Goal: Transaction & Acquisition: Purchase product/service

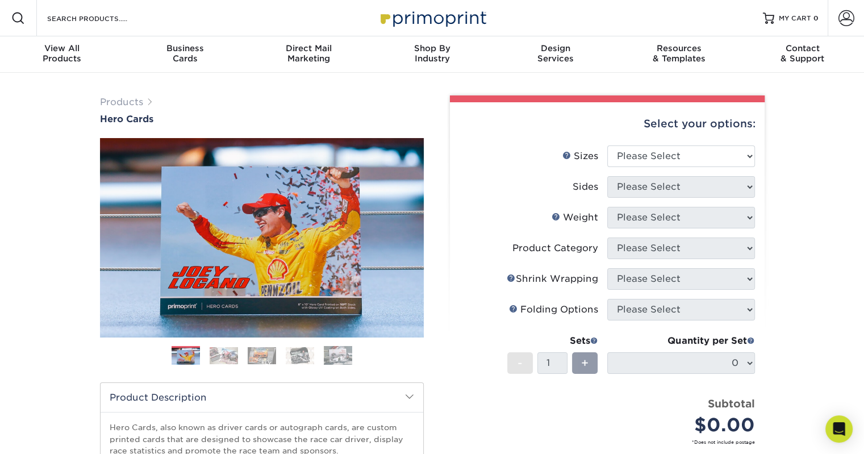
click at [225, 354] on img at bounding box center [224, 355] width 28 height 17
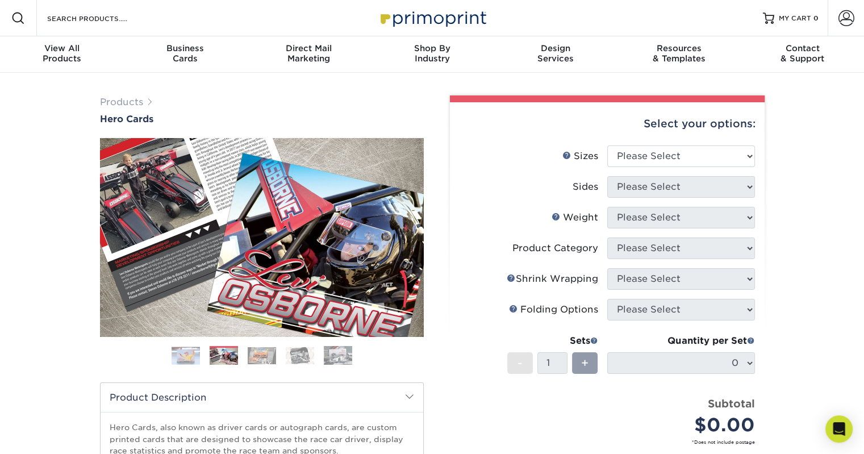
click at [258, 355] on img at bounding box center [262, 355] width 28 height 17
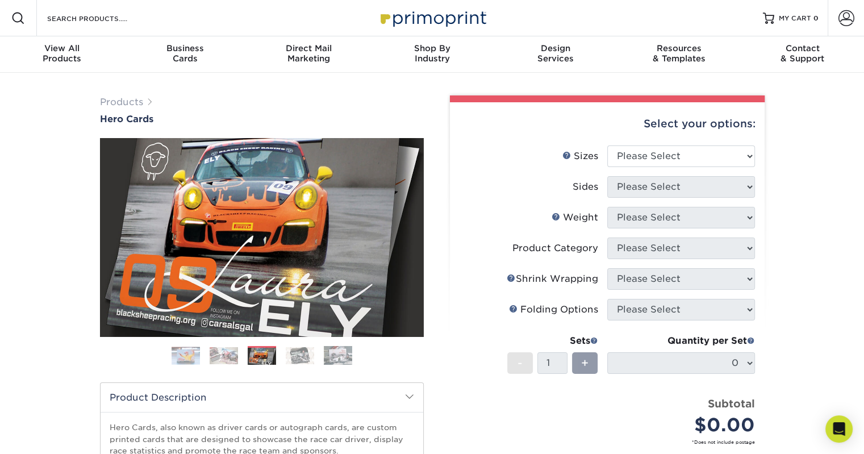
click at [818, 322] on div "Products Hero Cards Previous Next ," at bounding box center [432, 376] width 864 height 607
click at [721, 154] on select "Please Select 1.5" x 7" 4" x 6" 5" x 7" 6" x 8" 6" x 8.5" 6" x 9" 7" x 8.5" 7.5…" at bounding box center [681, 156] width 148 height 22
select select "8.50x11.00"
click at [607, 145] on select "Please Select 1.5" x 7" 4" x 6" 5" x 7" 6" x 8" 6" x 8.5" 6" x 9" 7" x 8.5" 7.5…" at bounding box center [681, 156] width 148 height 22
click at [649, 177] on select "Please Select Print Both Sides Print Front Only" at bounding box center [681, 187] width 148 height 22
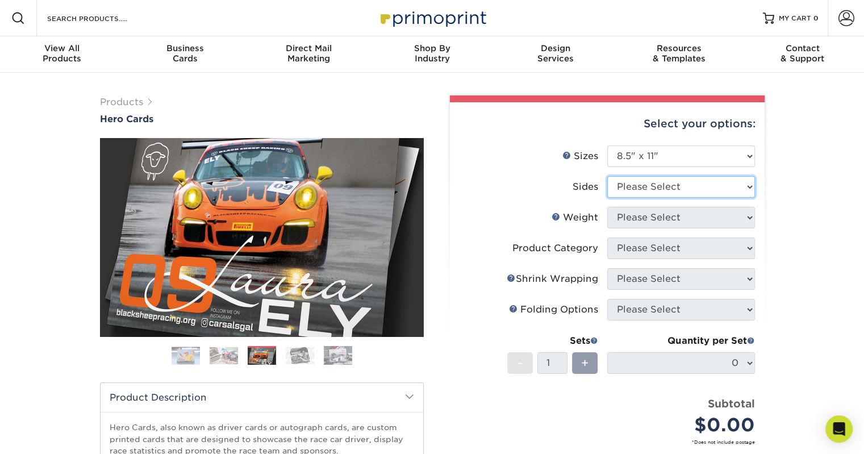
select select "32d3c223-f82c-492b-b915-ba065a00862f"
click at [607, 176] on select "Please Select Print Both Sides Print Front Only" at bounding box center [681, 187] width 148 height 22
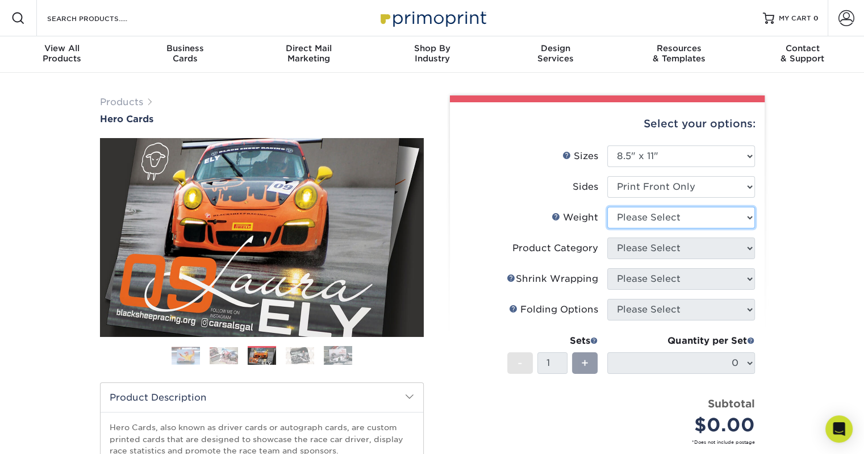
click at [652, 218] on select "Please Select 100LB 14PT 16PT" at bounding box center [681, 218] width 148 height 22
click at [515, 197] on label "Sides" at bounding box center [533, 187] width 148 height 22
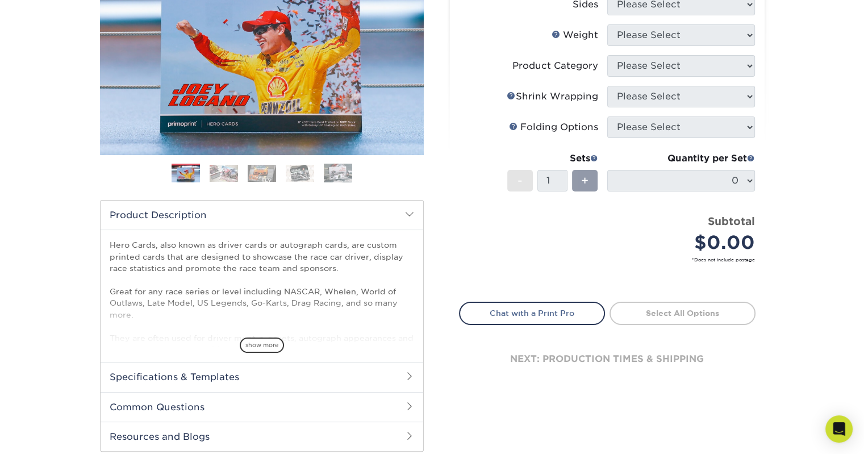
scroll to position [284, 0]
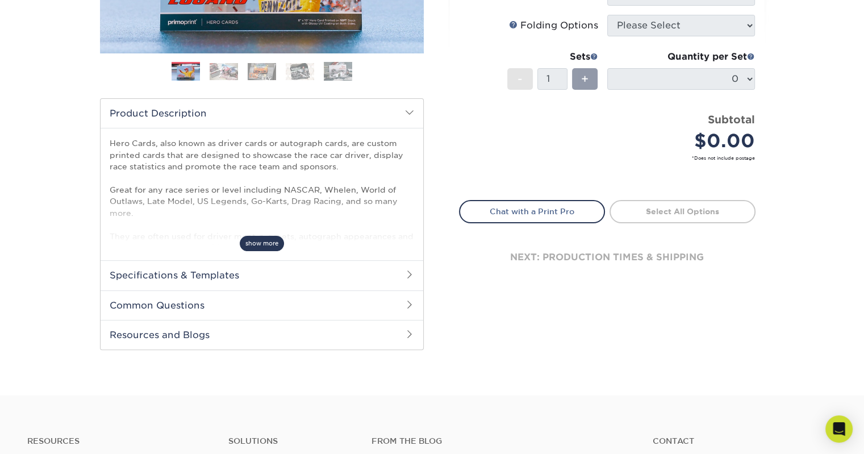
click at [259, 243] on span "show more" at bounding box center [262, 243] width 44 height 15
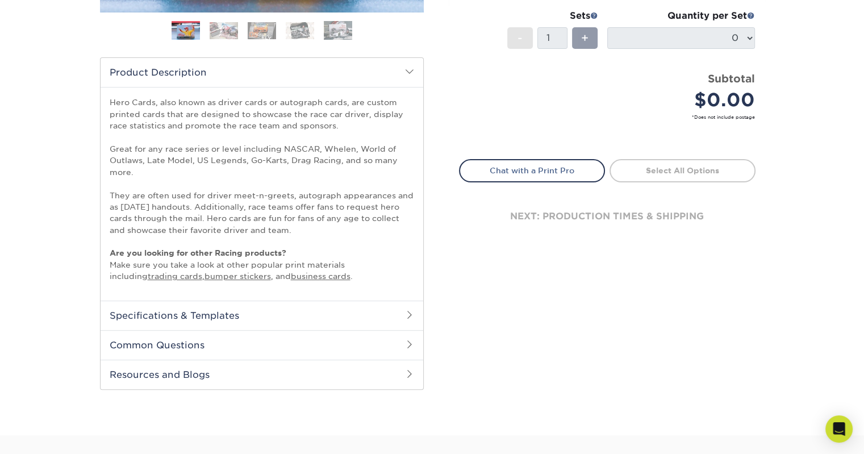
scroll to position [341, 0]
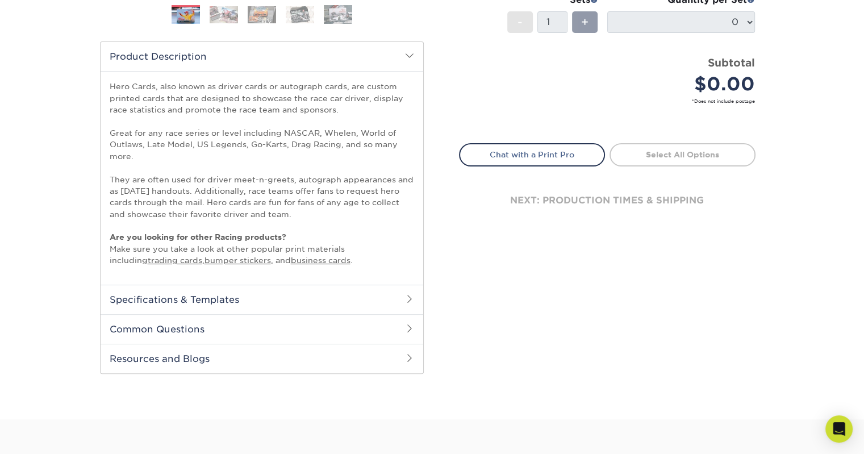
click at [250, 303] on h2 "Specifications & Templates" at bounding box center [262, 300] width 323 height 30
click at [211, 368] on h2 "Common Questions" at bounding box center [262, 367] width 323 height 30
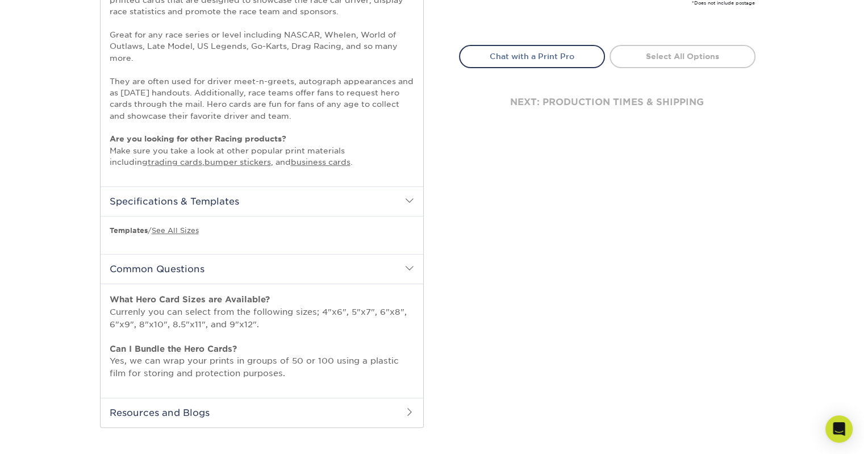
scroll to position [511, 0]
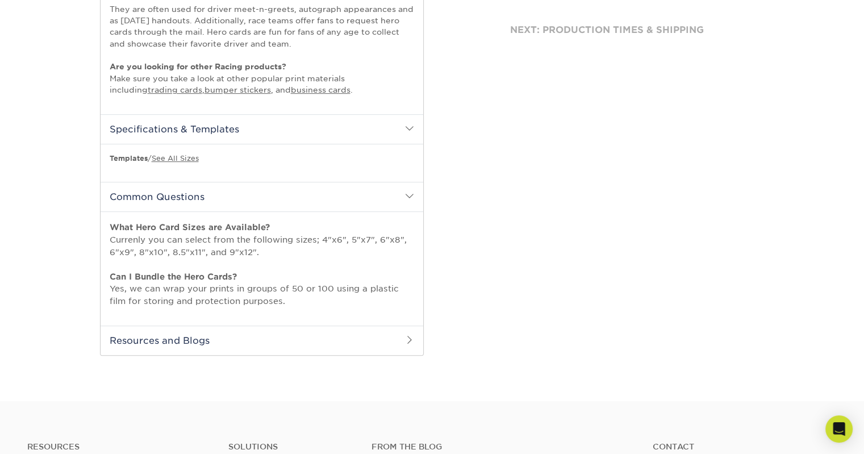
click at [280, 333] on h2 "Resources and Blogs" at bounding box center [262, 340] width 323 height 30
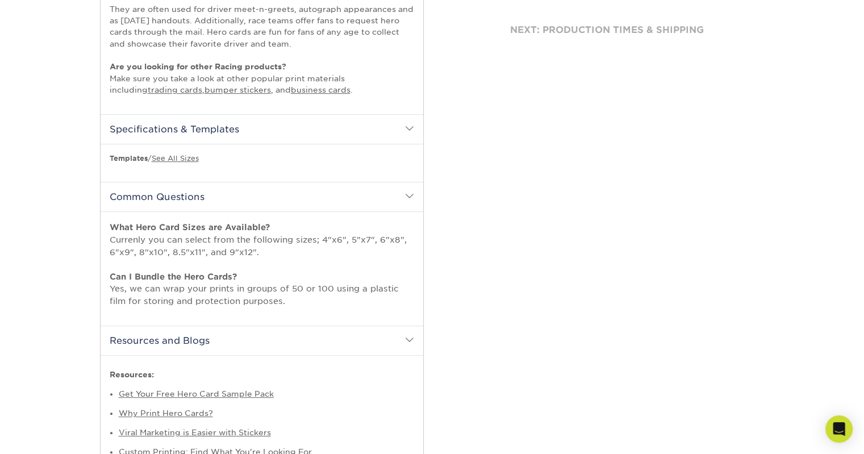
scroll to position [625, 0]
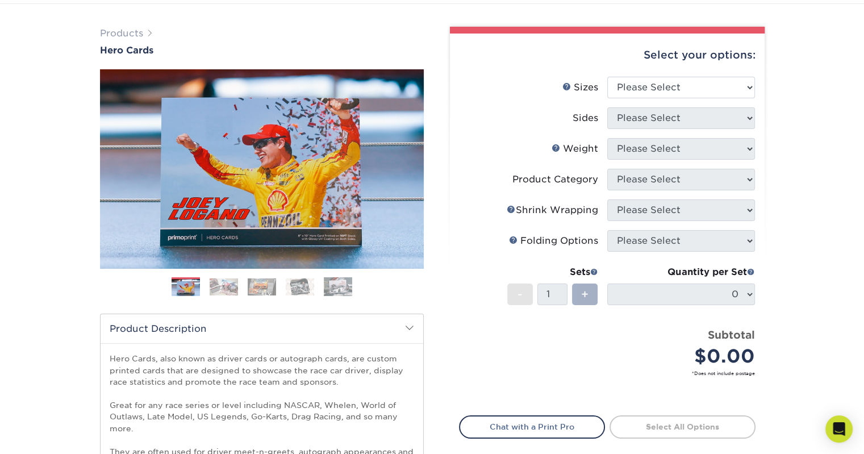
scroll to position [57, 0]
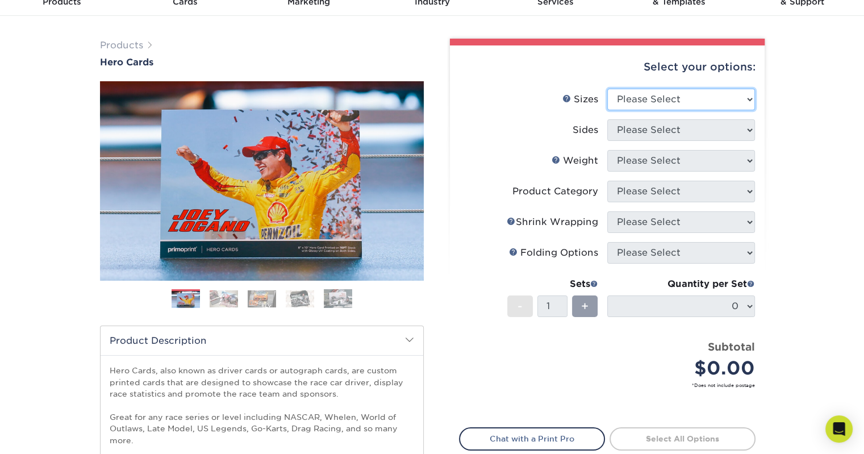
click at [663, 105] on select "Please Select 1.5" x 7" 4" x 6" 5" x 7" 6" x 8" 6" x 8.5" 6" x 9" 7" x 8.5" 7.5…" at bounding box center [681, 100] width 148 height 22
select select "8.50x11.00"
click at [607, 89] on select "Please Select 1.5" x 7" 4" x 6" 5" x 7" 6" x 8" 6" x 8.5" 6" x 9" 7" x 8.5" 7.5…" at bounding box center [681, 100] width 148 height 22
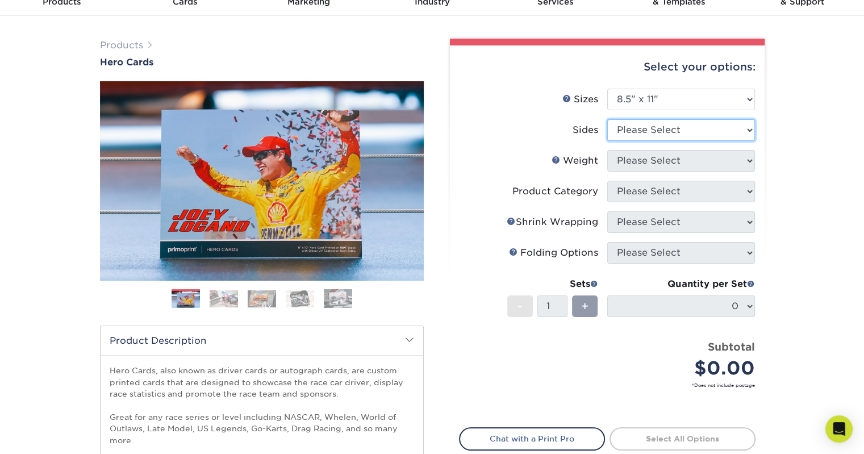
click at [657, 134] on select "Please Select Print Both Sides Print Front Only" at bounding box center [681, 130] width 148 height 22
select select "32d3c223-f82c-492b-b915-ba065a00862f"
click at [607, 119] on select "Please Select Print Both Sides Print Front Only" at bounding box center [681, 130] width 148 height 22
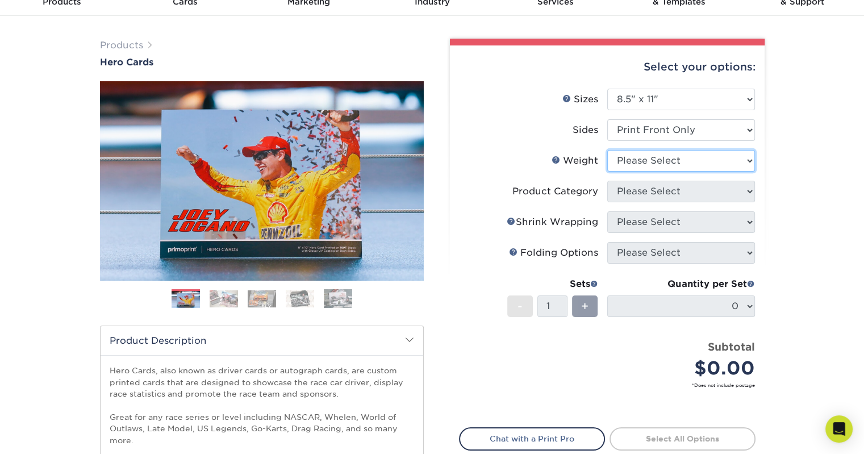
click at [646, 164] on select "Please Select 100LB 14PT 16PT" at bounding box center [681, 161] width 148 height 22
select select "14PT"
click at [607, 150] on select "Please Select 100LB 14PT 16PT" at bounding box center [681, 161] width 148 height 22
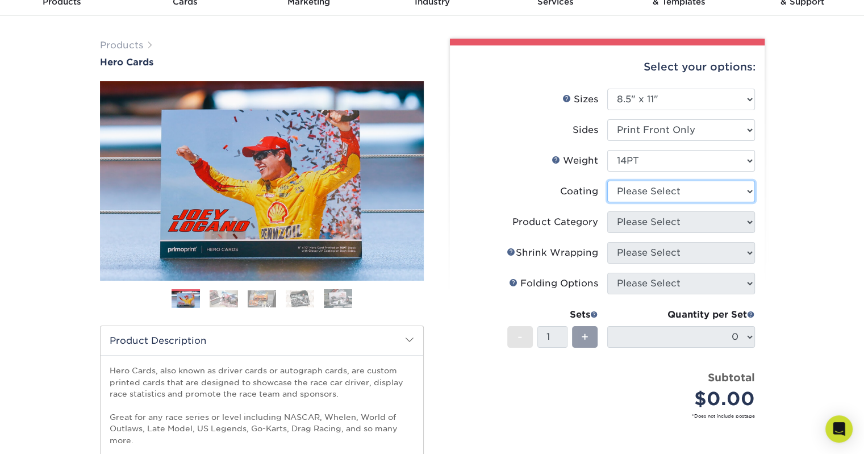
click at [650, 198] on select at bounding box center [681, 192] width 148 height 22
select select "3e7618de-abca-4bda-9f97-8b9129e913d8"
click at [607, 181] on select at bounding box center [681, 192] width 148 height 22
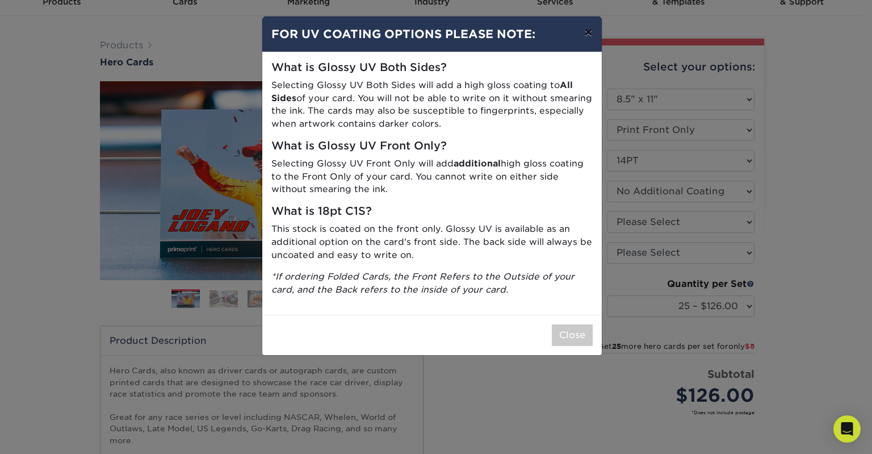
click at [591, 29] on button "×" at bounding box center [588, 32] width 26 height 32
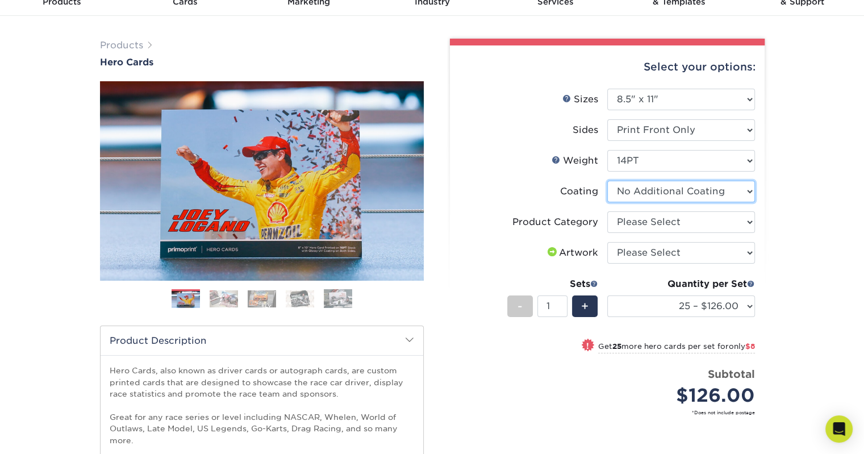
click at [657, 193] on select at bounding box center [681, 192] width 148 height 22
click at [607, 181] on select at bounding box center [681, 192] width 148 height 22
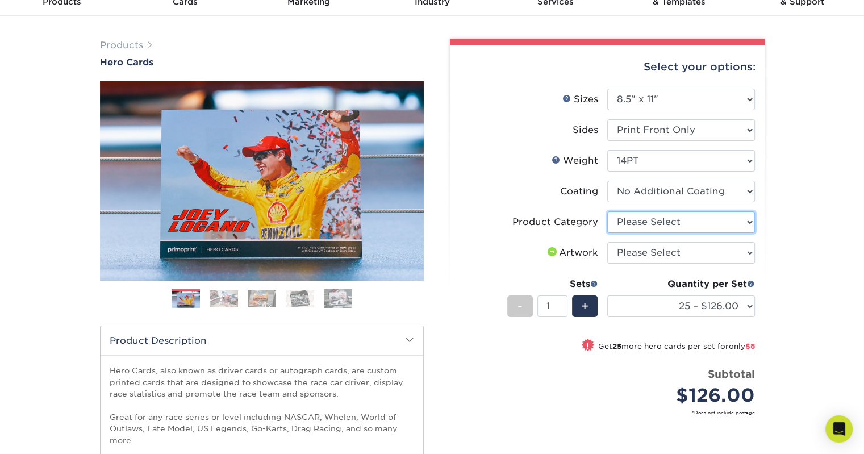
click at [663, 227] on select "Please Select Sell Sheets" at bounding box center [681, 222] width 148 height 22
select select "eddd4a87-9082-47bb-843b-3bca55f6c842"
click at [607, 211] on select "Please Select Sell Sheets" at bounding box center [681, 222] width 148 height 22
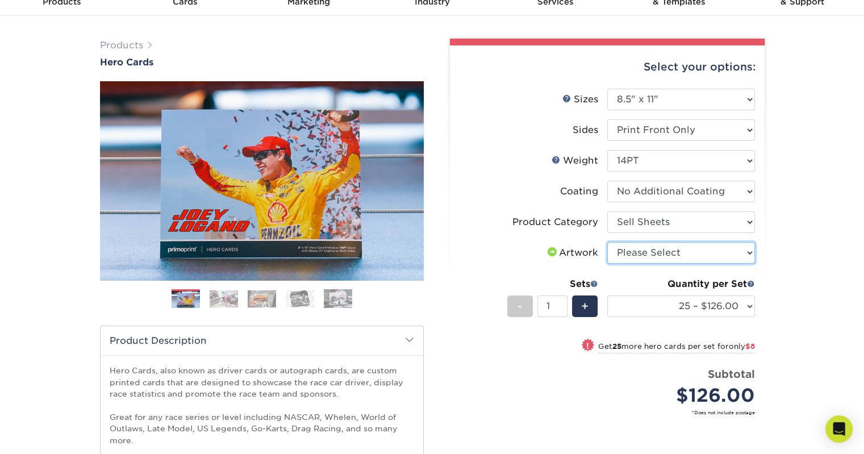
click at [657, 256] on select "Please Select I will upload files I need a design - $150" at bounding box center [681, 253] width 148 height 22
select select "upload"
click at [607, 242] on select "Please Select I will upload files I need a design - $150" at bounding box center [681, 253] width 148 height 22
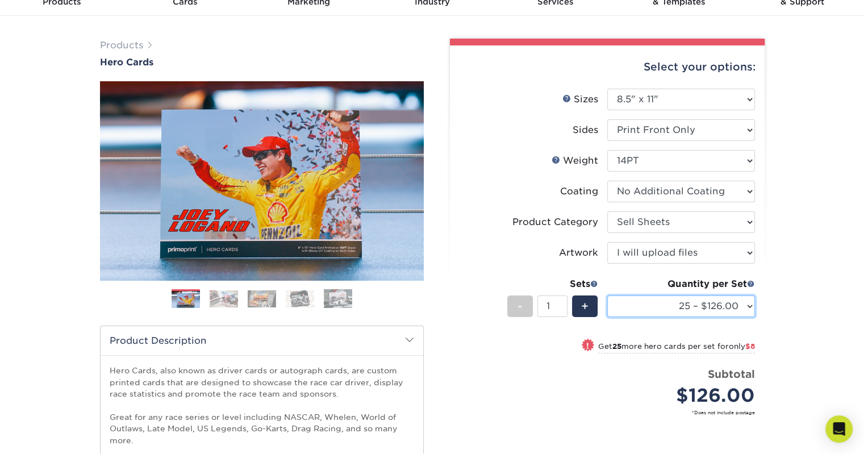
click at [746, 308] on select "25 – $126.00 50 – $134.00 75 – $141.00 100 – $157.00 250 – $164.00 500 – $221.00" at bounding box center [681, 306] width 148 height 22
select select "50 – $134.00"
click at [607, 295] on select "25 – $126.00 50 – $134.00 75 – $141.00 100 – $157.00 250 – $164.00 500 – $221.00" at bounding box center [681, 306] width 148 height 22
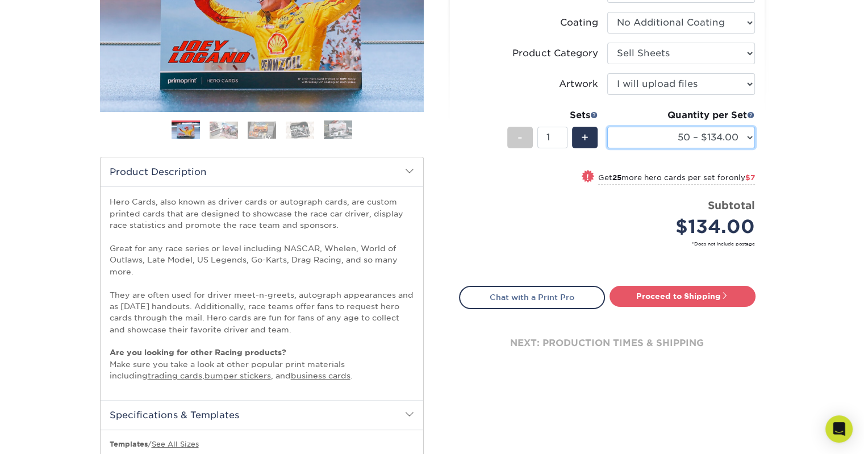
scroll to position [227, 0]
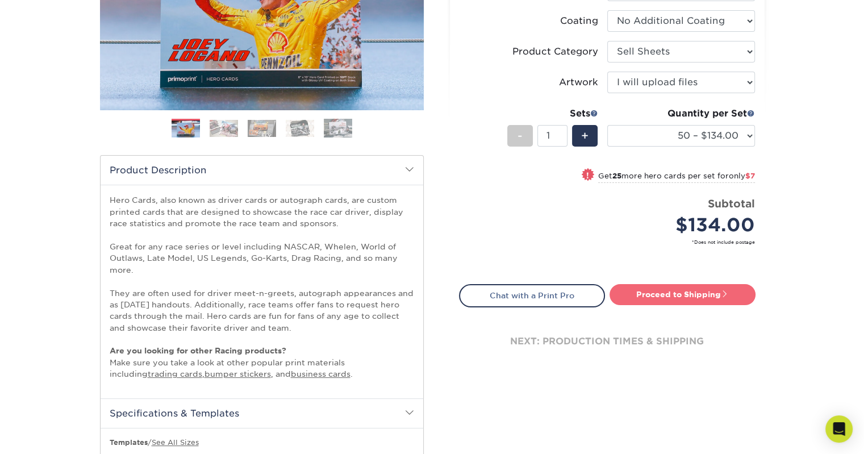
click at [679, 292] on link "Proceed to Shipping" at bounding box center [682, 294] width 146 height 20
type input "Set 1"
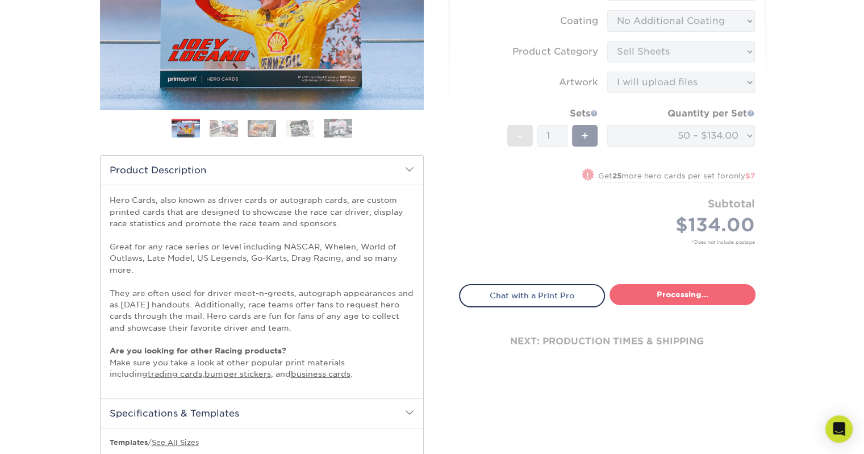
select select "20f5613a-ff55-4b31-935f-d2ae73d453fc"
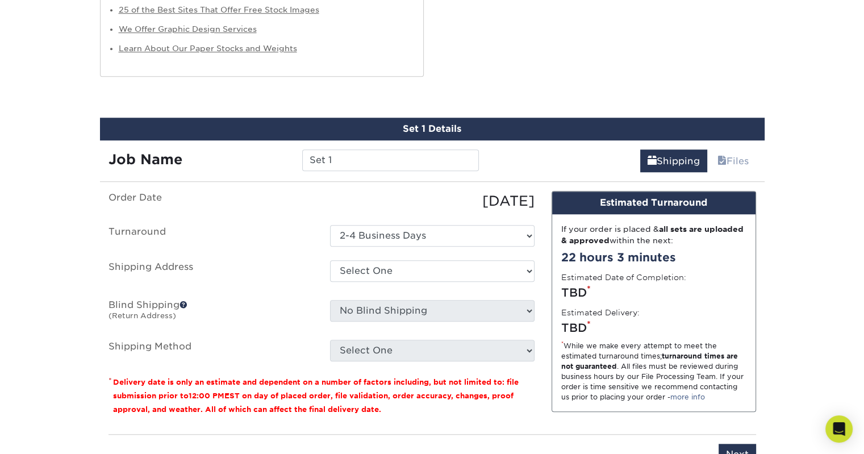
scroll to position [992, 0]
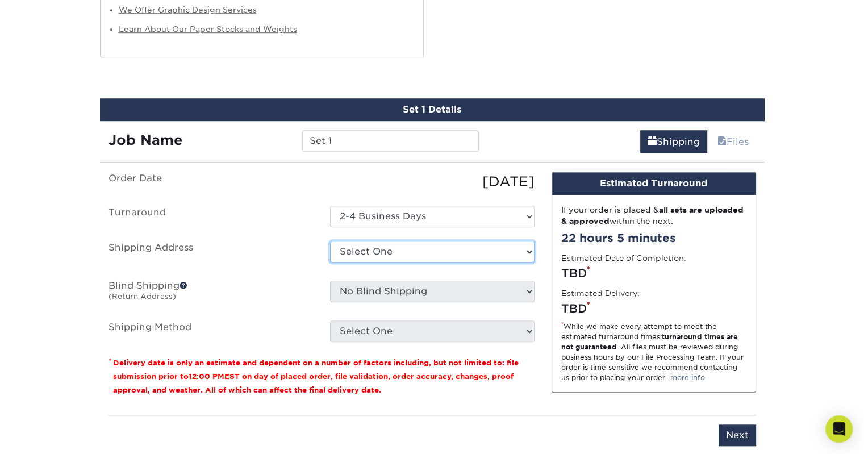
click at [434, 250] on select "Select One + Add New Address - Login" at bounding box center [432, 252] width 204 height 22
click at [330, 241] on select "Select One + Add New Address - Login" at bounding box center [432, 252] width 204 height 22
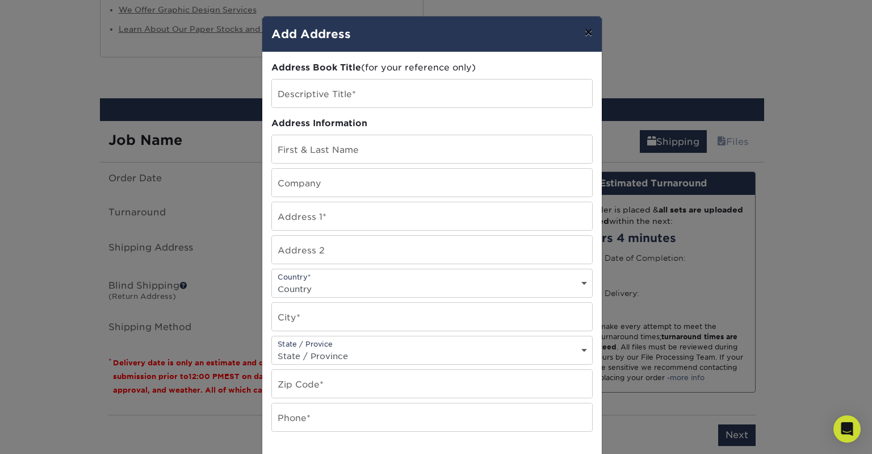
click at [579, 34] on button "×" at bounding box center [588, 32] width 26 height 32
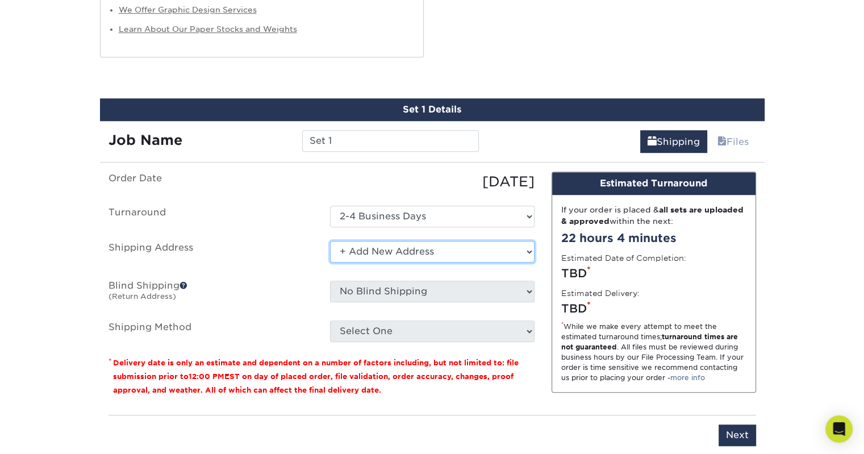
click at [434, 252] on select "Select One + Add New Address - Login" at bounding box center [432, 252] width 204 height 22
click at [330, 241] on select "Select One + Add New Address - Login" at bounding box center [432, 252] width 204 height 22
click at [403, 243] on select "Select One + Add New Address - Login" at bounding box center [432, 252] width 204 height 22
click at [330, 241] on select "Select One + Add New Address - Login" at bounding box center [432, 252] width 204 height 22
click at [362, 250] on select "Select One + Add New Address - Login" at bounding box center [432, 252] width 204 height 22
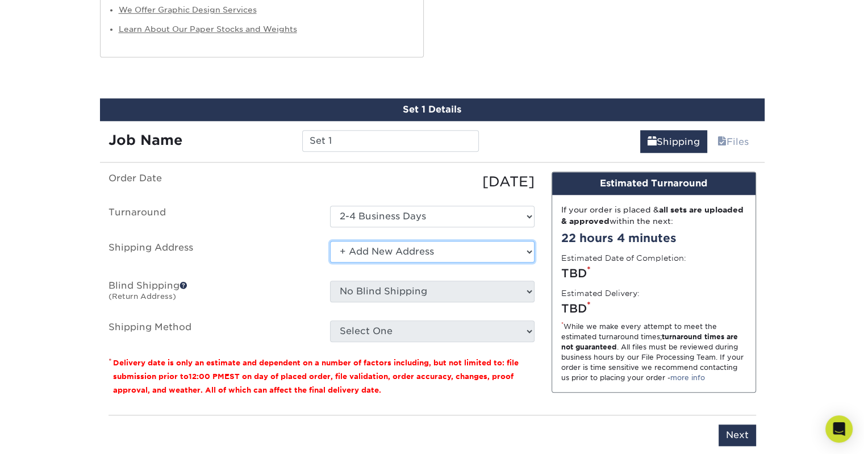
click at [330, 241] on select "Select One + Add New Address - Login" at bounding box center [432, 252] width 204 height 22
click at [237, 302] on label "Blind Shipping (Return Address)" at bounding box center [210, 294] width 221 height 26
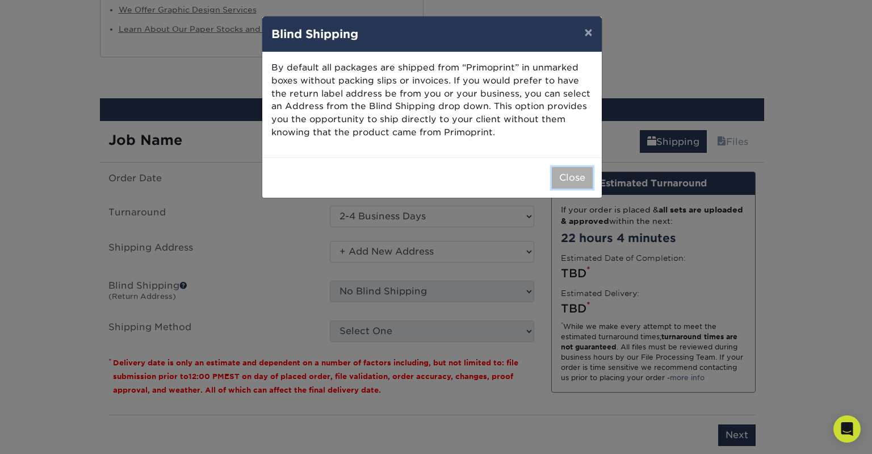
click at [582, 181] on button "Close" at bounding box center [572, 178] width 41 height 22
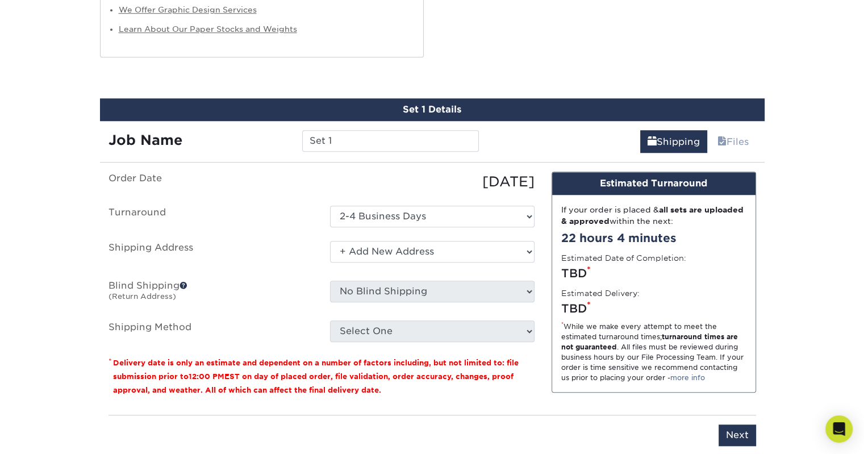
click at [475, 225] on ul "Order Date [DATE] [GEOGRAPHIC_DATA] Select One 2-4 Business Days Shipping Addre…" at bounding box center [321, 257] width 426 height 170
click at [531, 249] on select "Select One + Add New Address - Login" at bounding box center [432, 252] width 204 height 22
click at [330, 241] on select "Select One + Add New Address - Login" at bounding box center [432, 252] width 204 height 22
click at [513, 251] on select "Select One + Add New Address - Login" at bounding box center [432, 252] width 204 height 22
click at [330, 262] on select "Select One + Add New Address - Login" at bounding box center [432, 252] width 204 height 22
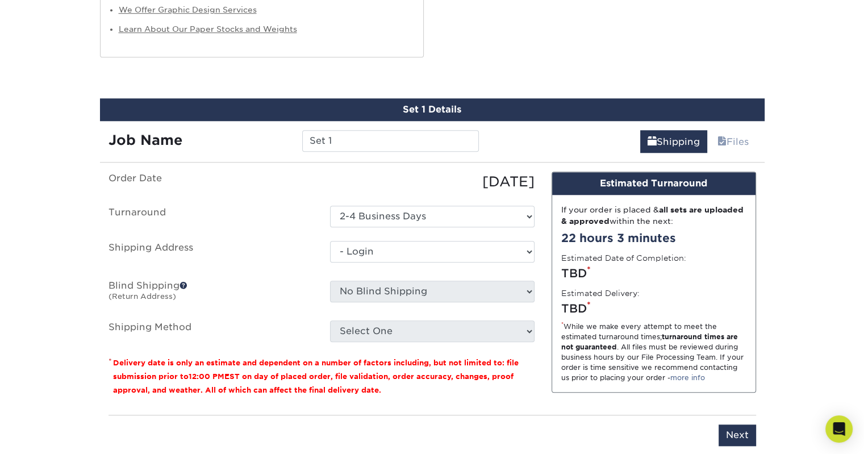
select select "-1"
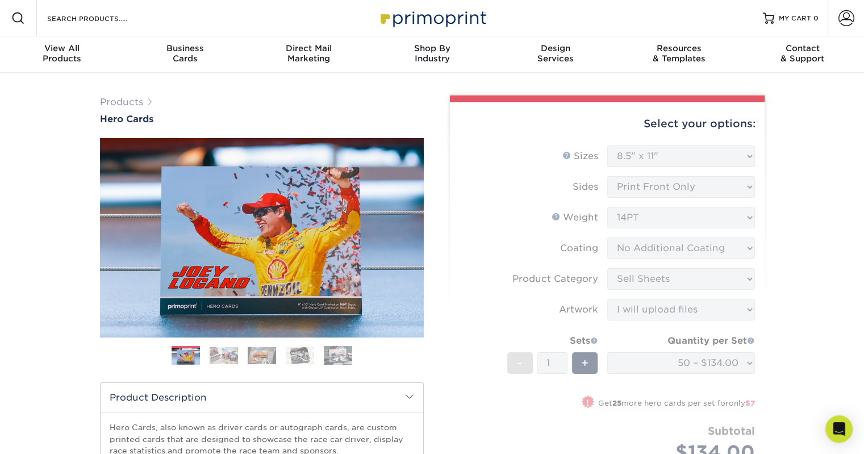
click at [459, 305] on form "Sizes Help Sizes Please Select 1.5" x 7" 4" x 6" 5" x 7" 6" x 8" 6" x 8.5" 6" x…" at bounding box center [607, 321] width 296 height 353
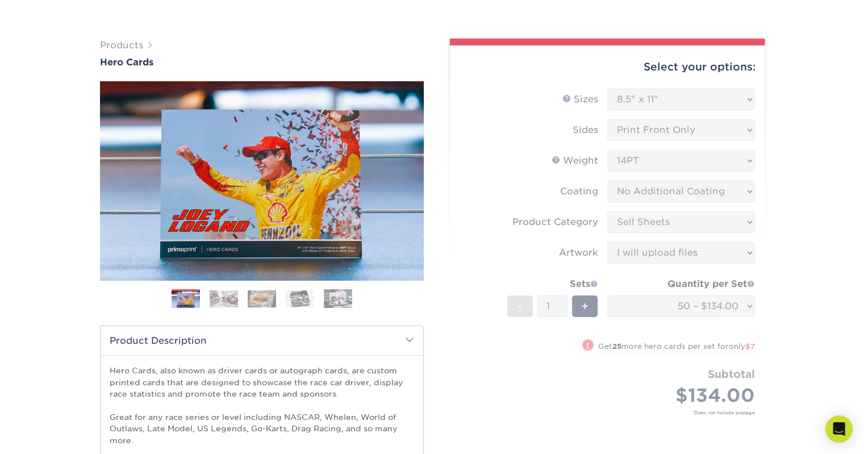
scroll to position [114, 0]
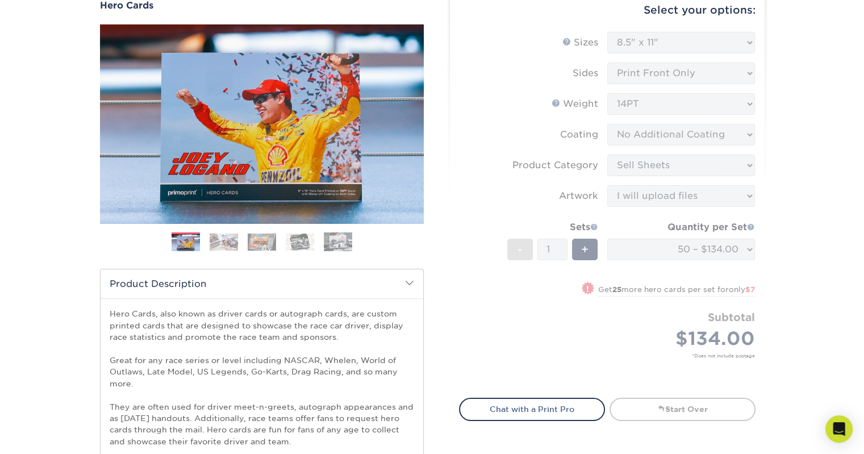
click at [532, 303] on form "Sizes Help Sizes Please Select 1.5" x 7" 4" x 6" 5" x 7" 6" x 8" 6" x 8.5" 6" x…" at bounding box center [607, 208] width 296 height 353
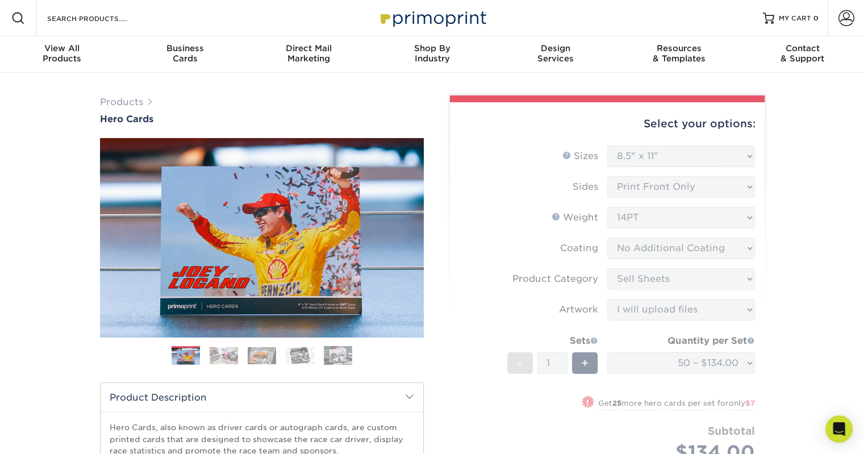
scroll to position [57, 0]
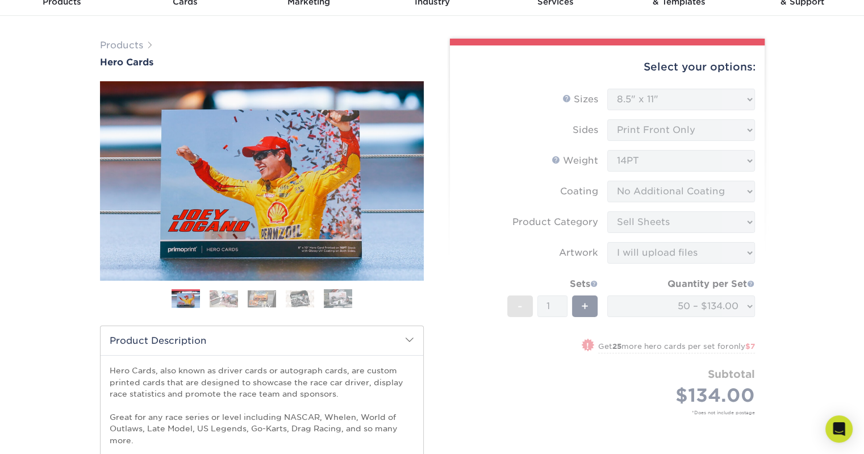
click at [665, 97] on form "Sizes Help Sizes Please Select 1.5" x 7" 4" x 6" 5" x 7" 6" x 8" 6" x 8.5" 6" x…" at bounding box center [607, 265] width 296 height 353
